Goal: Navigation & Orientation: Find specific page/section

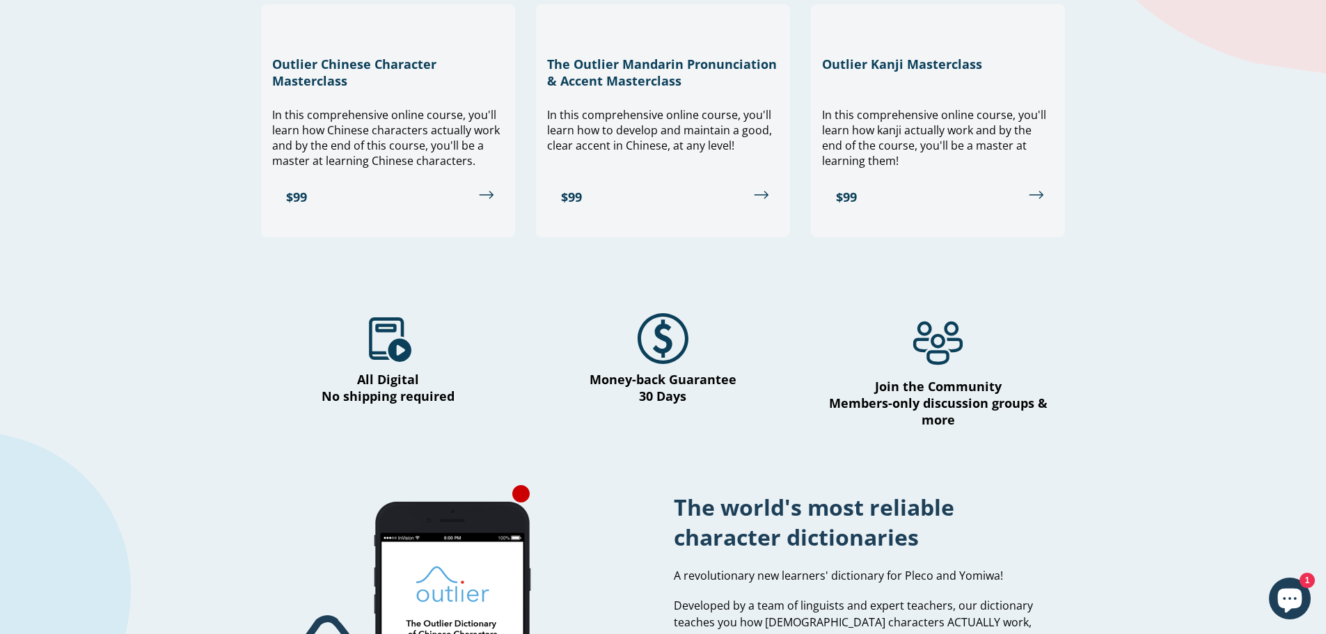
scroll to position [1044, 0]
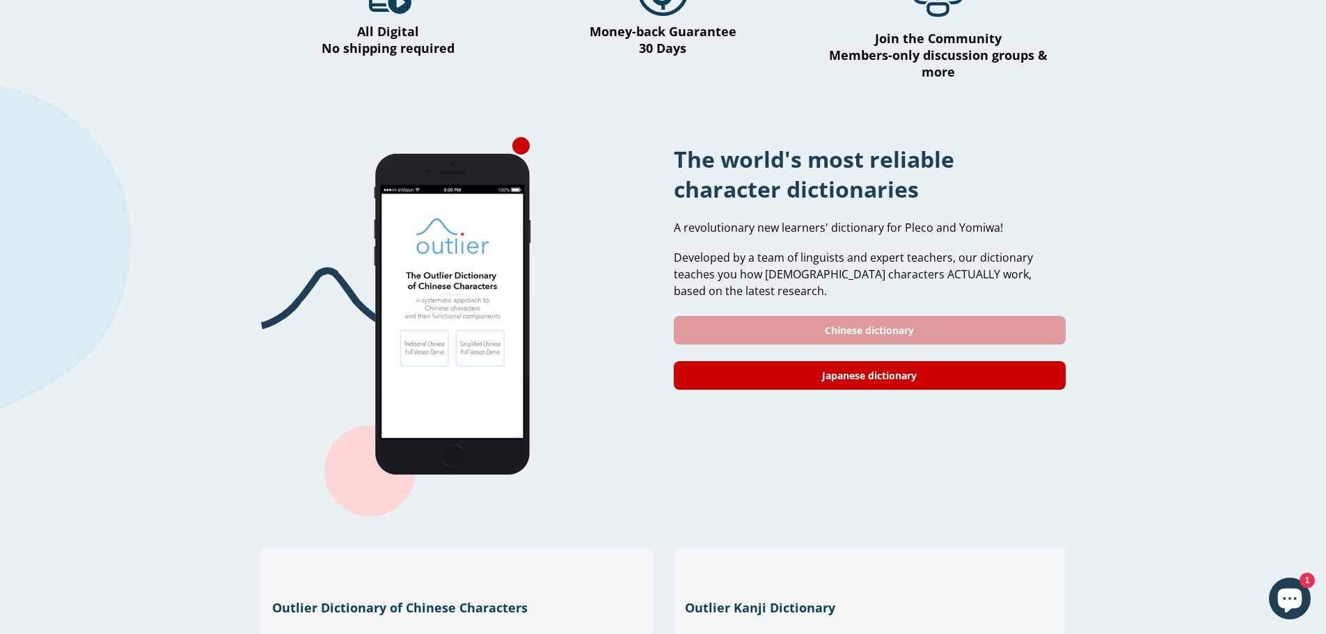
click at [872, 316] on link "Chinese dictionary" at bounding box center [870, 330] width 392 height 29
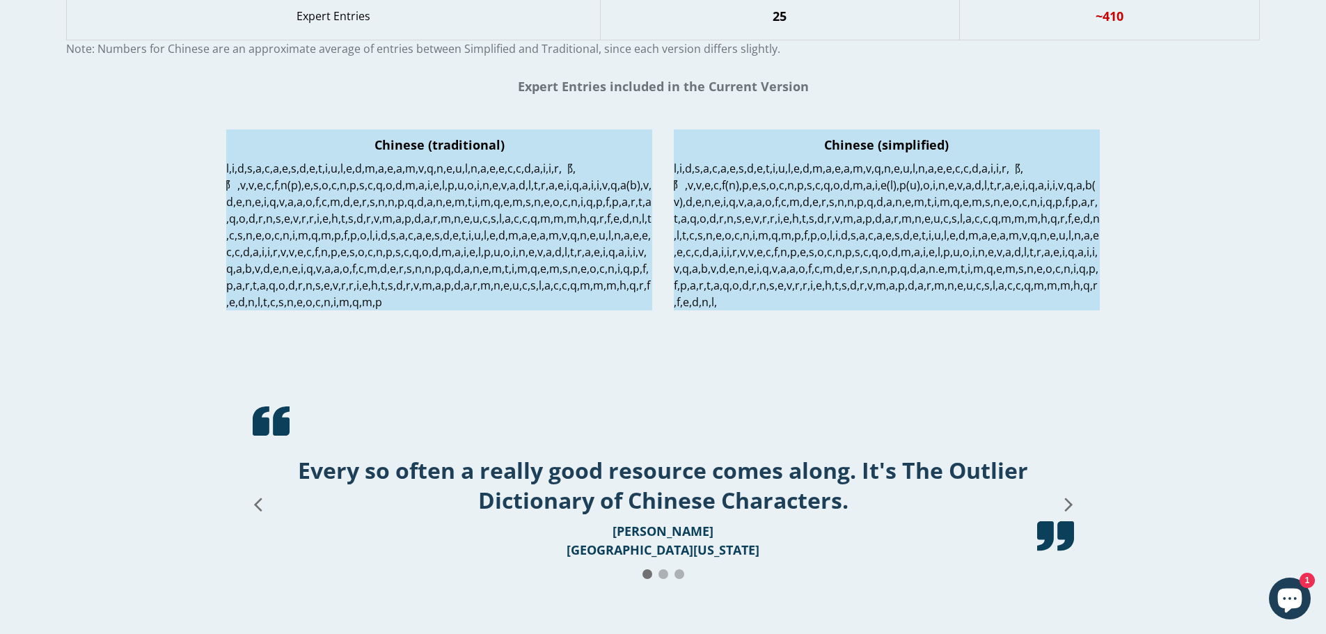
scroll to position [2573, 0]
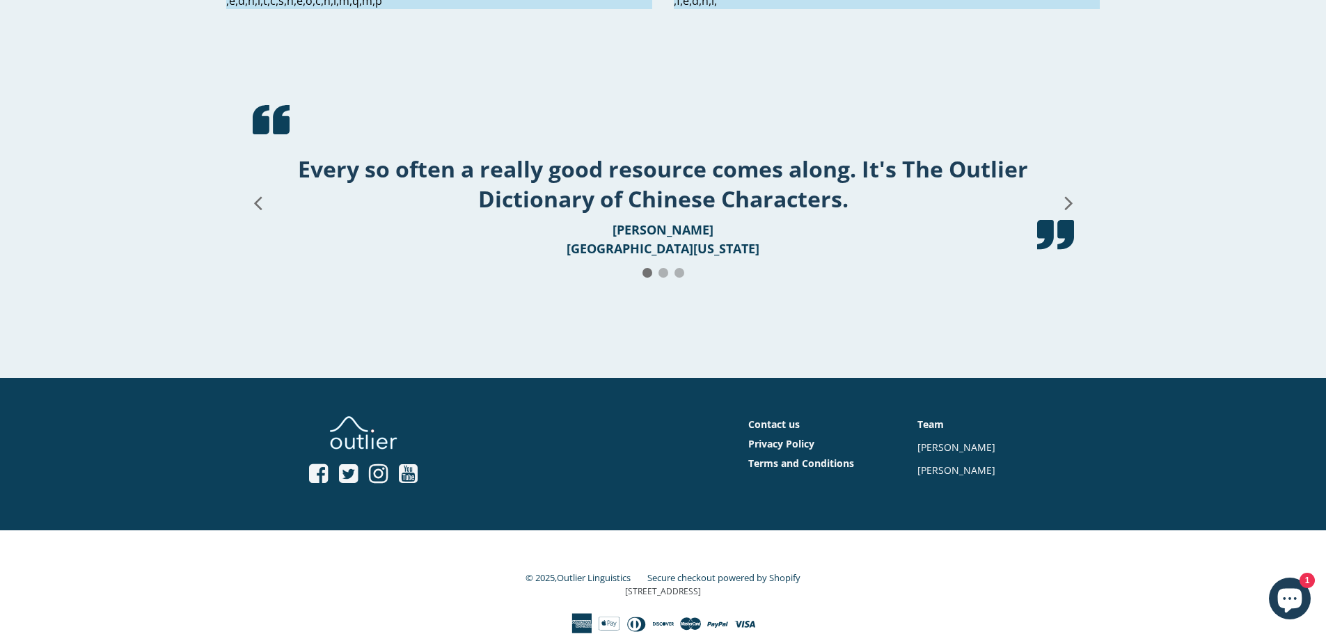
click at [1059, 205] on icon at bounding box center [1069, 202] width 24 height 111
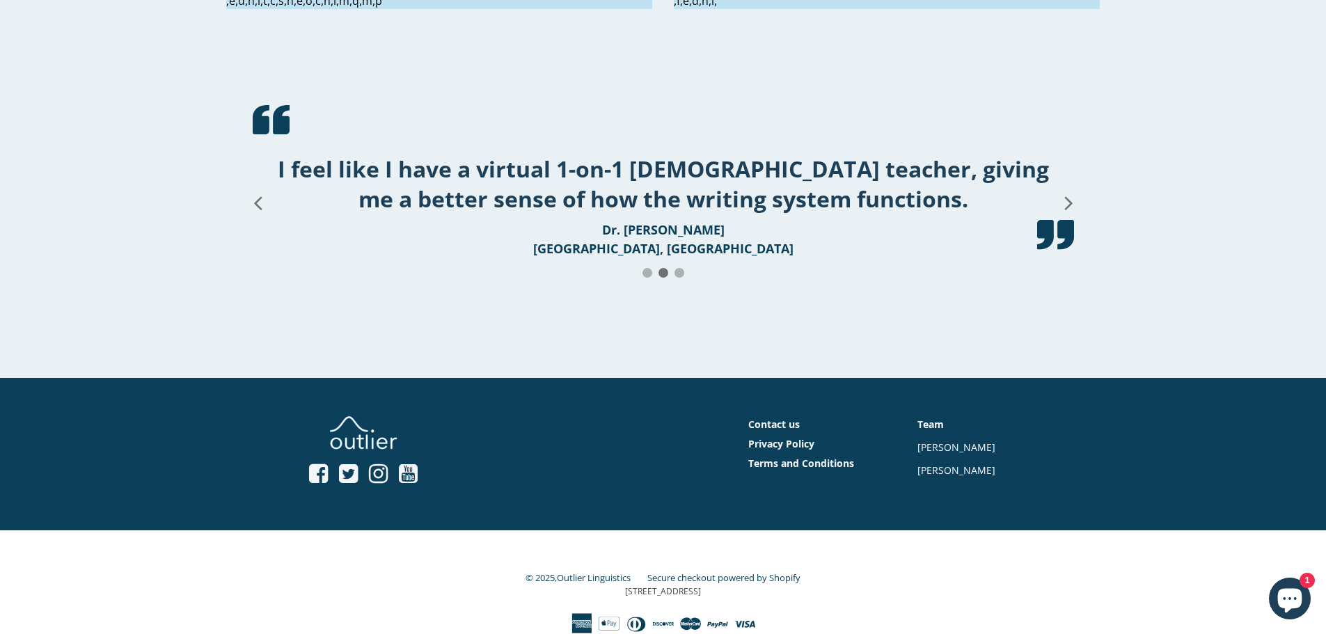
click at [1060, 204] on icon at bounding box center [1069, 202] width 24 height 111
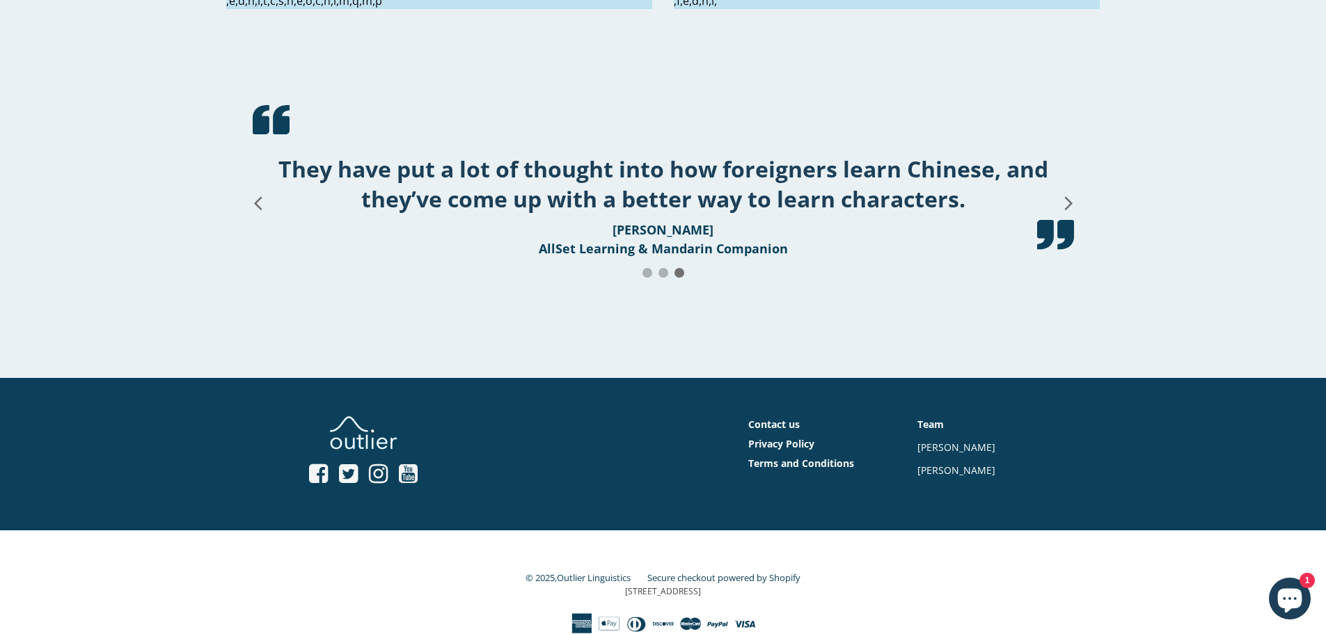
click at [1062, 203] on icon at bounding box center [1069, 202] width 24 height 111
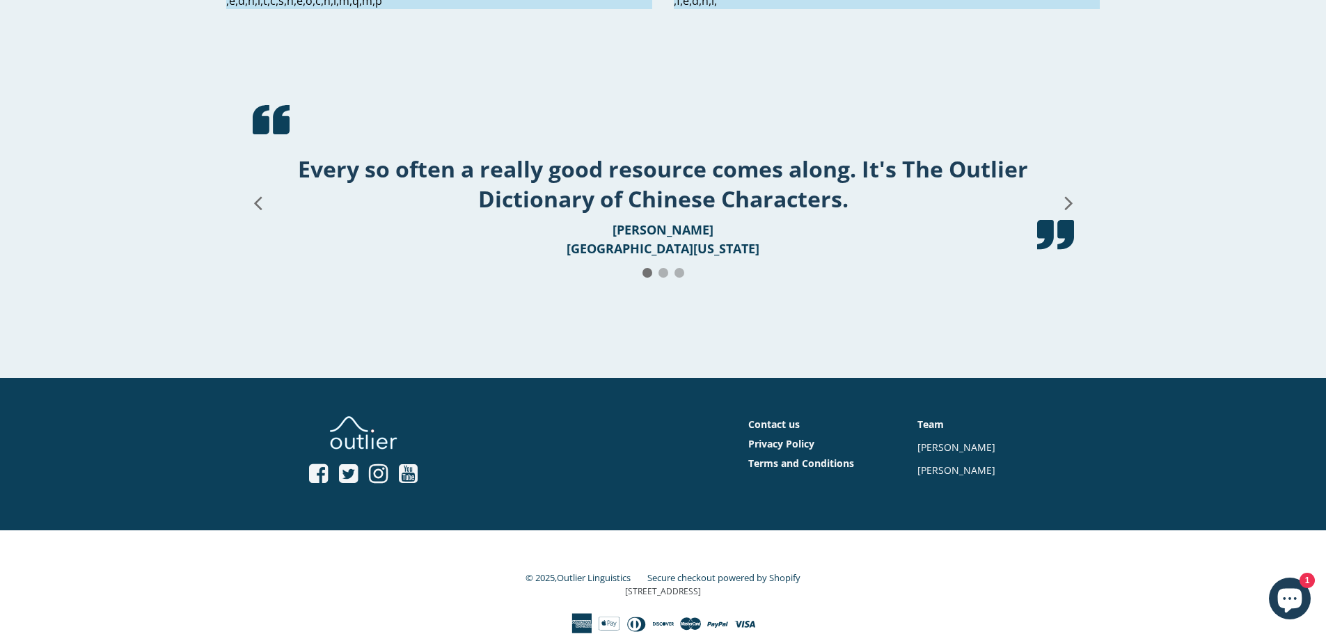
click at [1062, 203] on icon at bounding box center [1069, 202] width 24 height 111
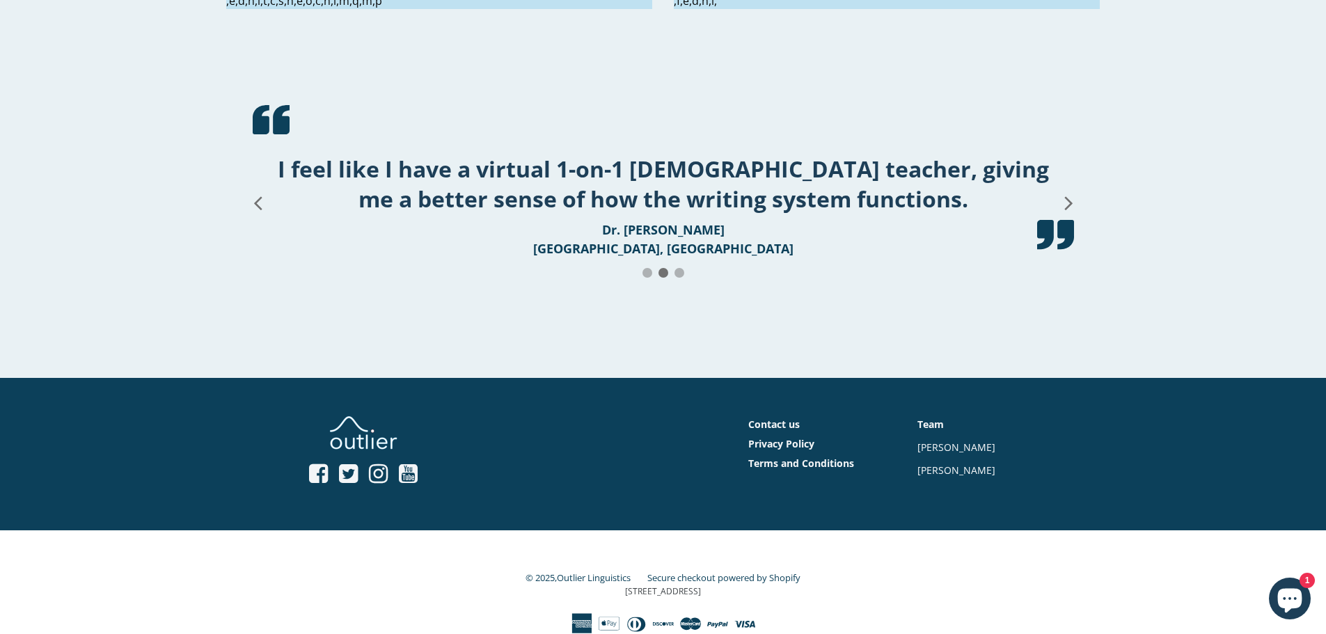
click at [1062, 203] on icon at bounding box center [1069, 202] width 24 height 111
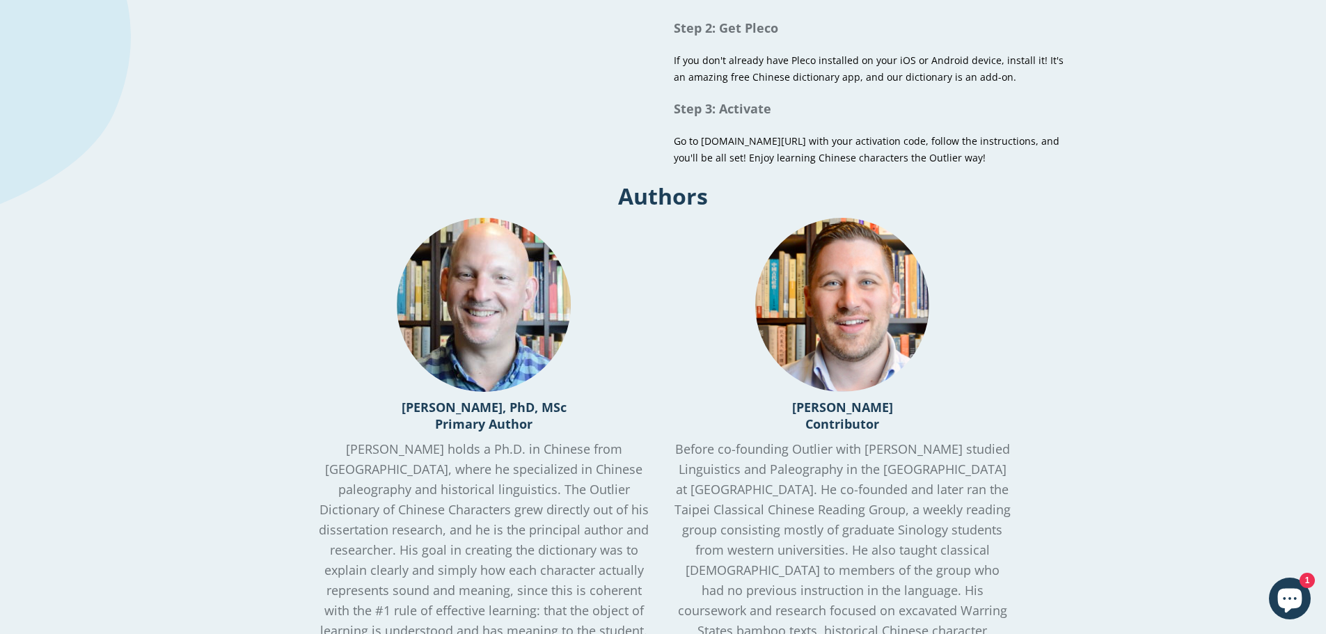
scroll to position [0, 0]
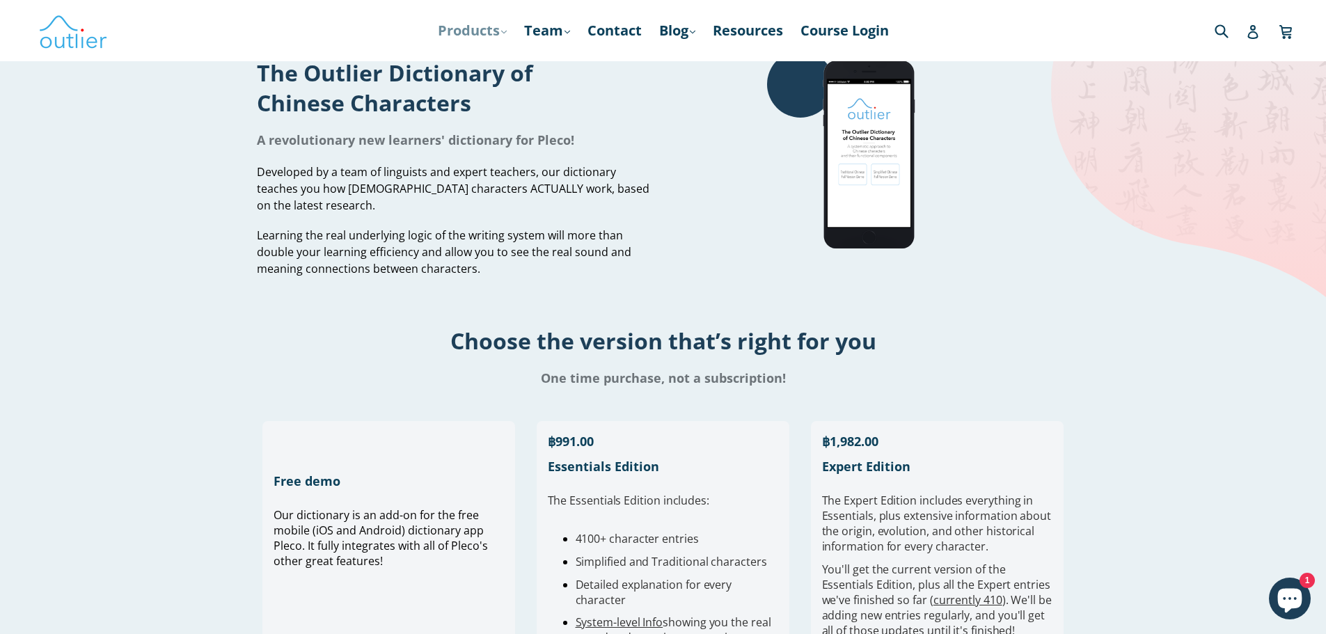
click at [497, 21] on link "Products .cls-1{fill:#231f20} expand" at bounding box center [472, 30] width 83 height 25
